Goal: Task Accomplishment & Management: Complete application form

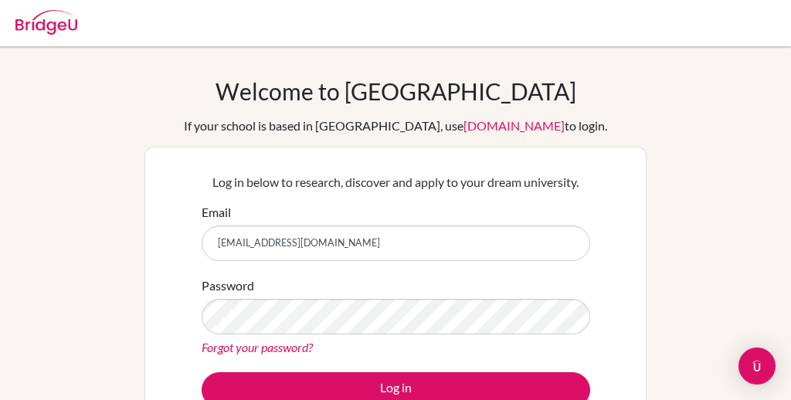
drag, startPoint x: 0, startPoint y: 0, endPoint x: 365, endPoint y: 241, distance: 437.3
click at [366, 243] on input "2297@tpca.tp.edu.tw" at bounding box center [396, 244] width 389 height 36
click at [331, 247] on input "1600099@dishs.tp.edu.tw emma1005" at bounding box center [396, 244] width 389 height 36
click at [222, 244] on input "[EMAIL_ADDRESS][DOMAIN_NAME]" at bounding box center [396, 244] width 389 height 36
type input "[EMAIL_ADDRESS][DOMAIN_NAME]"
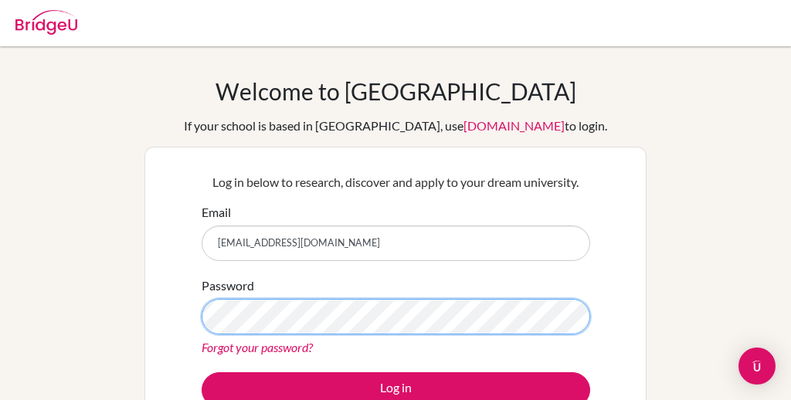
click at [156, 310] on div "Log in below to research, discover and apply to your dream university. Email 16…" at bounding box center [396, 290] width 502 height 287
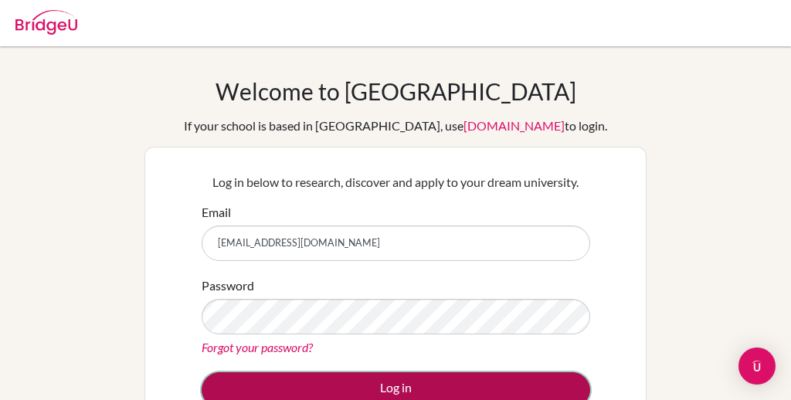
click at [269, 381] on button "Log in" at bounding box center [396, 391] width 389 height 36
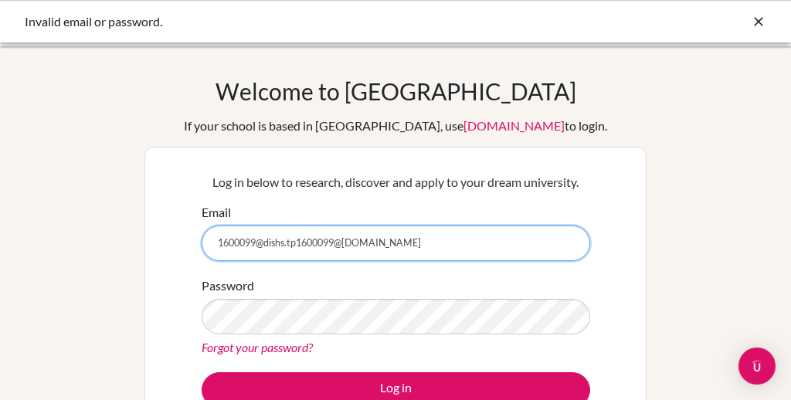
drag, startPoint x: 417, startPoint y: 242, endPoint x: 165, endPoint y: 243, distance: 251.2
click at [165, 243] on div "Log in below to research, discover and apply to your dream university. Email [E…" at bounding box center [396, 290] width 502 height 287
paste input "email"
type input "[EMAIL_ADDRESS][DOMAIN_NAME]"
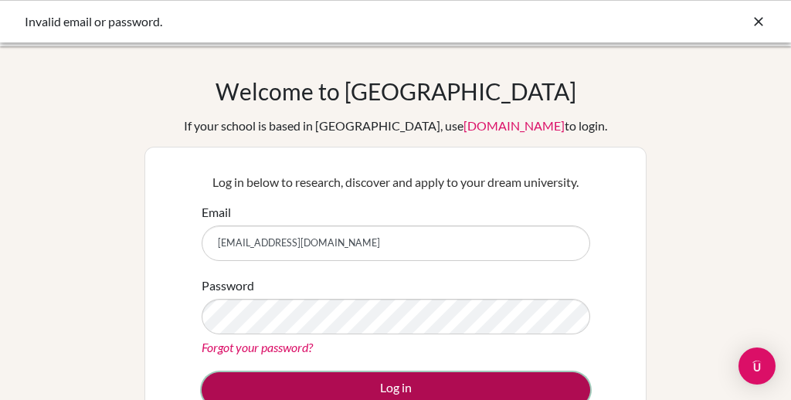
click at [349, 383] on button "Log in" at bounding box center [396, 391] width 389 height 36
click at [325, 374] on button "Log in" at bounding box center [396, 391] width 389 height 36
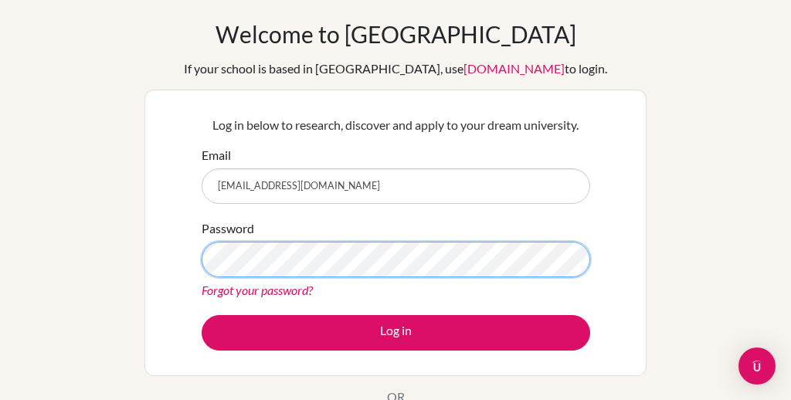
scroll to position [69, 0]
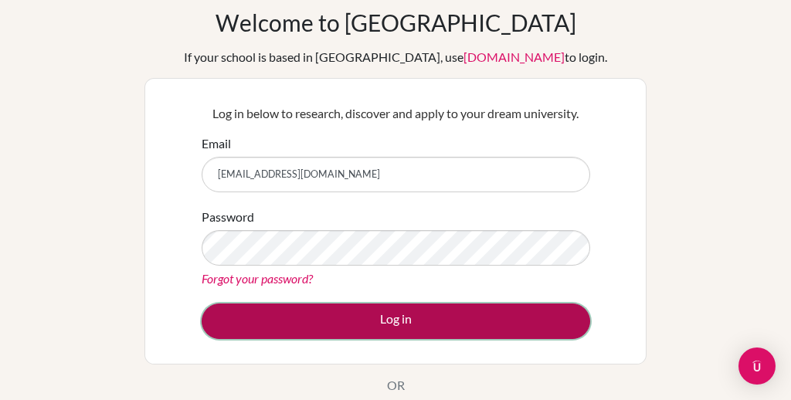
click at [341, 316] on button "Log in" at bounding box center [396, 322] width 389 height 36
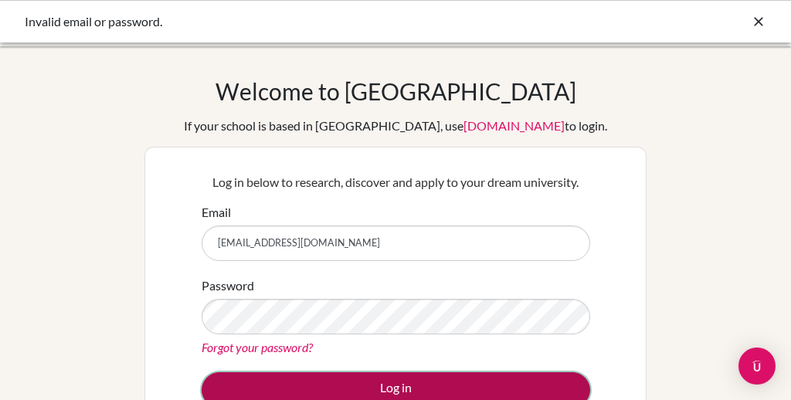
click at [302, 380] on button "Log in" at bounding box center [396, 391] width 389 height 36
